Goal: Navigation & Orientation: Understand site structure

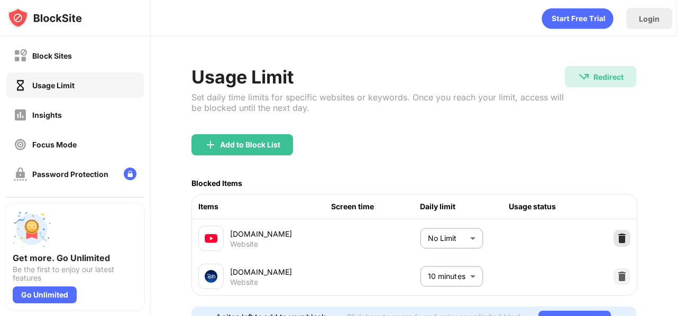
click at [616, 234] on img at bounding box center [621, 238] width 11 height 11
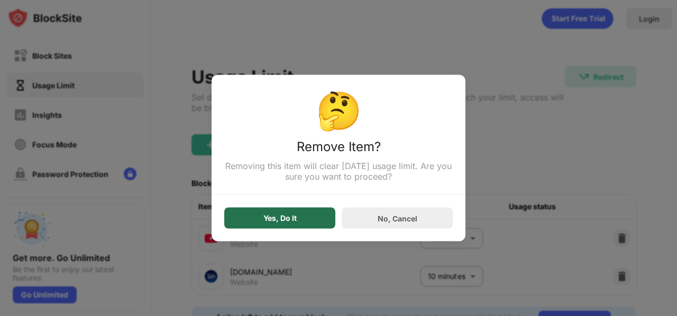
click at [297, 215] on div "Yes, Do It" at bounding box center [279, 218] width 111 height 21
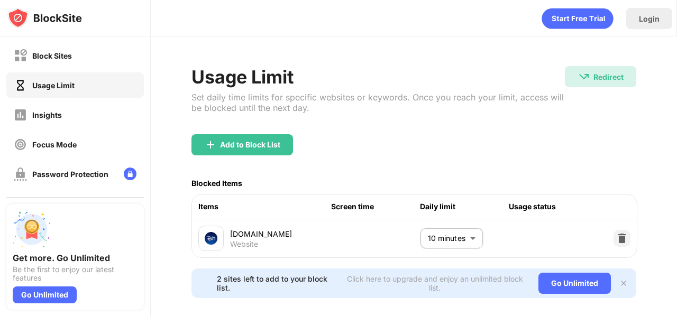
click at [619, 285] on img at bounding box center [623, 283] width 8 height 8
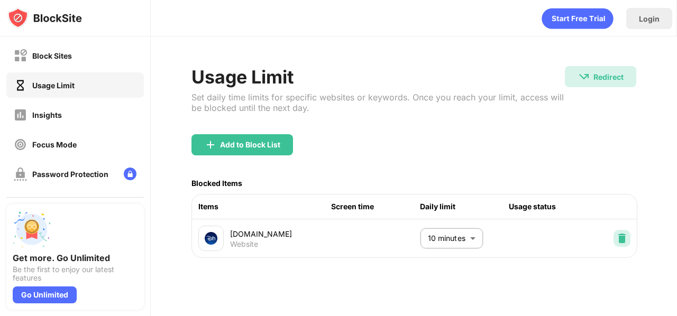
click at [615, 237] on div at bounding box center [621, 238] width 17 height 17
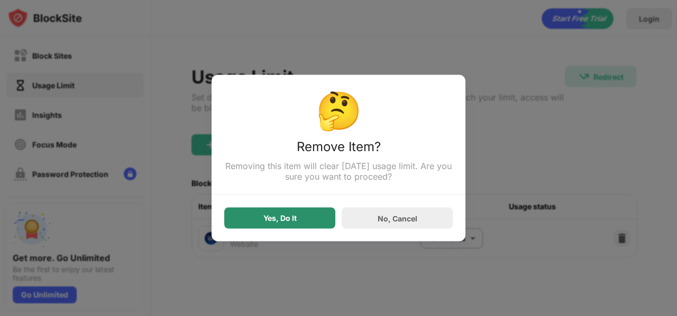
click at [299, 214] on div "Yes, Do It" at bounding box center [279, 218] width 111 height 21
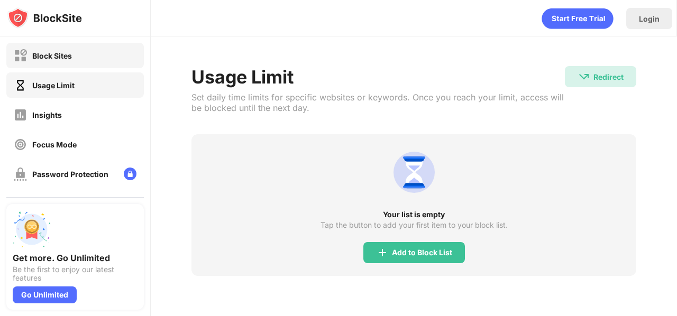
click at [47, 61] on div "Block Sites" at bounding box center [43, 55] width 58 height 13
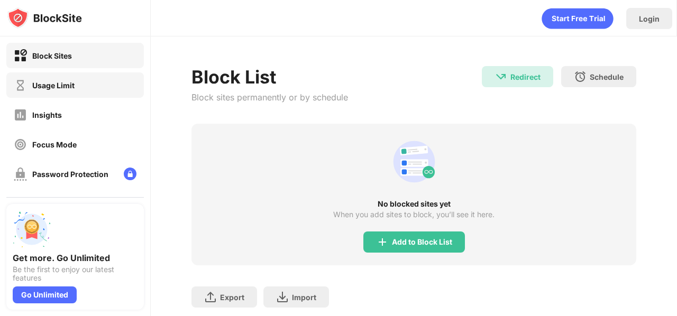
click at [56, 81] on div "Usage Limit" at bounding box center [53, 85] width 42 height 9
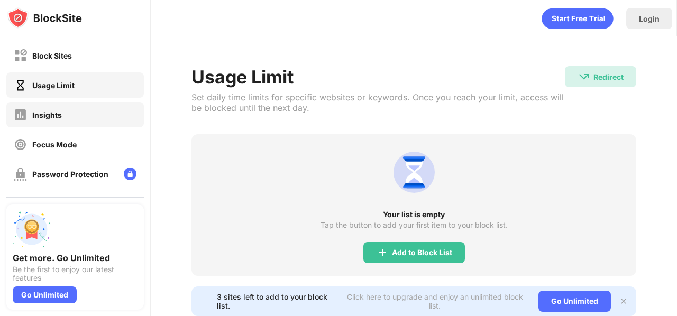
click at [66, 108] on div "Insights" at bounding box center [74, 114] width 137 height 25
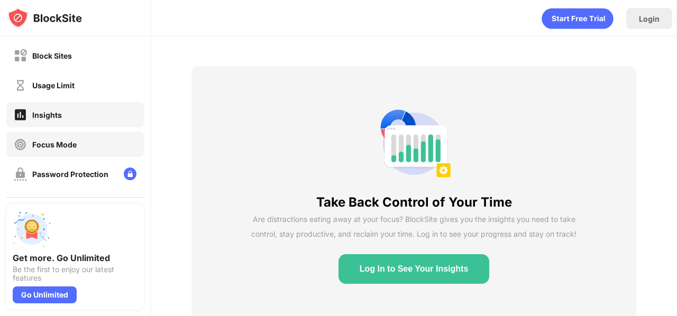
click at [78, 140] on div "Focus Mode" at bounding box center [74, 144] width 137 height 25
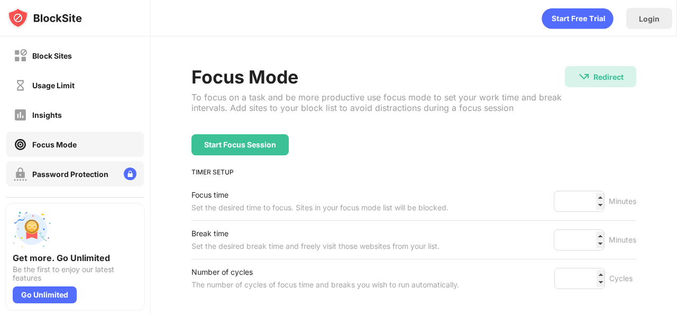
click at [92, 168] on div "Password Protection" at bounding box center [61, 174] width 95 height 13
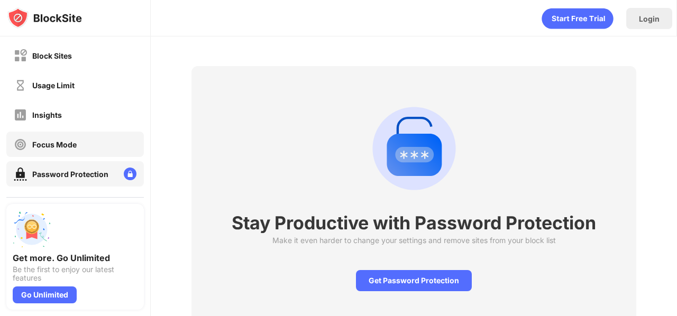
click at [86, 137] on div "Focus Mode" at bounding box center [74, 144] width 137 height 25
